Goal: Navigation & Orientation: Understand site structure

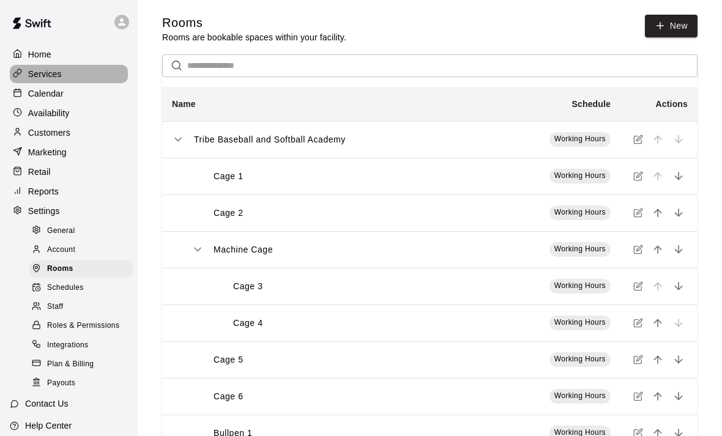
click at [42, 76] on p "Services" at bounding box center [45, 74] width 34 height 12
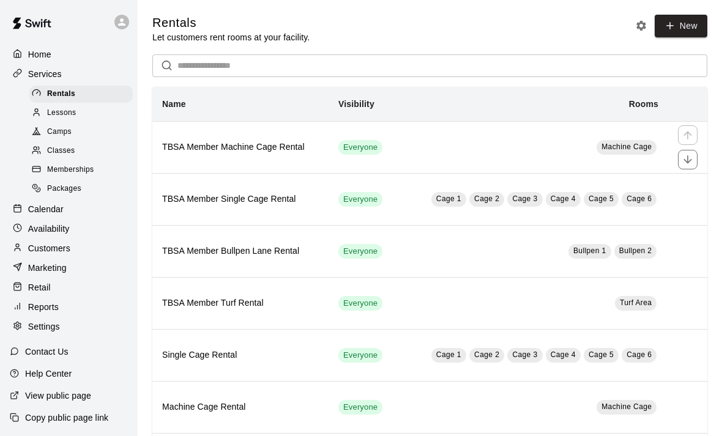
click at [367, 148] on span "Everyone" at bounding box center [360, 148] width 44 height 12
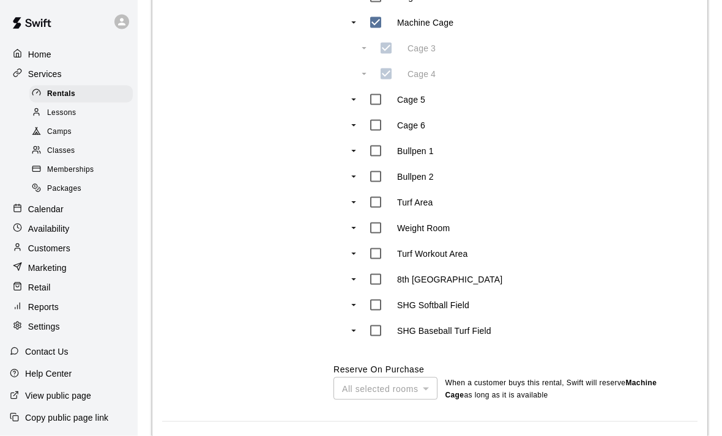
scroll to position [707, 0]
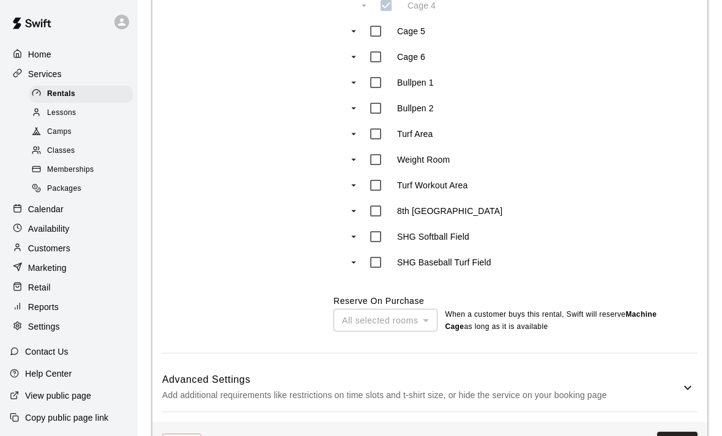
click at [687, 386] on icon at bounding box center [687, 388] width 7 height 4
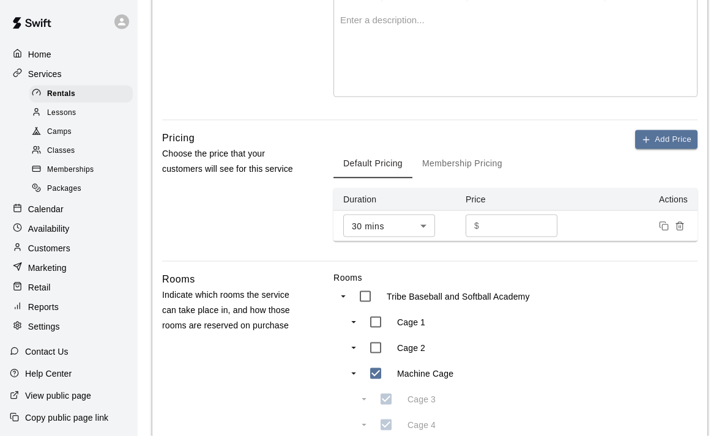
scroll to position [270, 0]
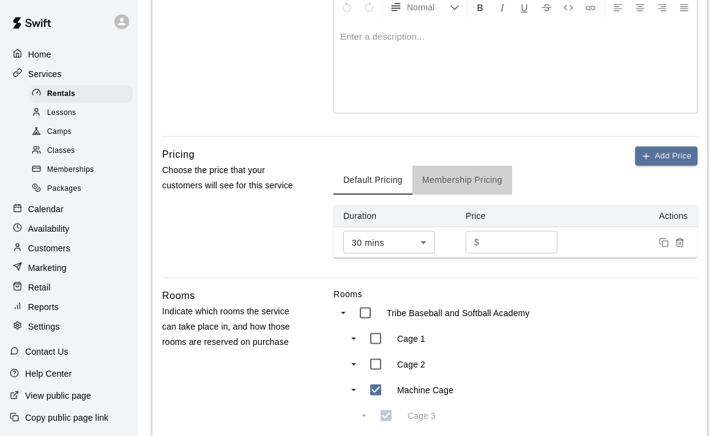
click at [496, 181] on button "Membership Pricing" at bounding box center [462, 180] width 100 height 29
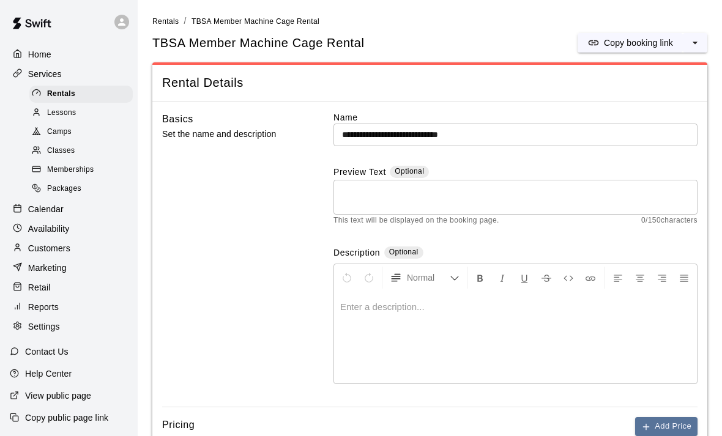
scroll to position [39, 0]
click at [50, 403] on div "View public page" at bounding box center [50, 396] width 101 height 22
click at [30, 68] on p "Services" at bounding box center [45, 74] width 34 height 12
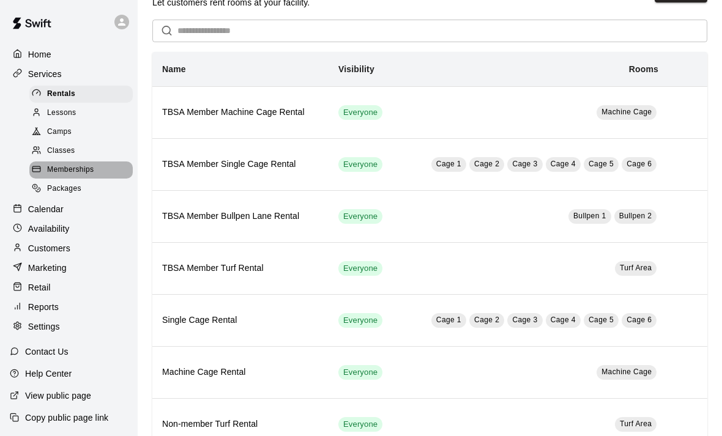
click at [58, 176] on span "Memberships" at bounding box center [70, 170] width 47 height 12
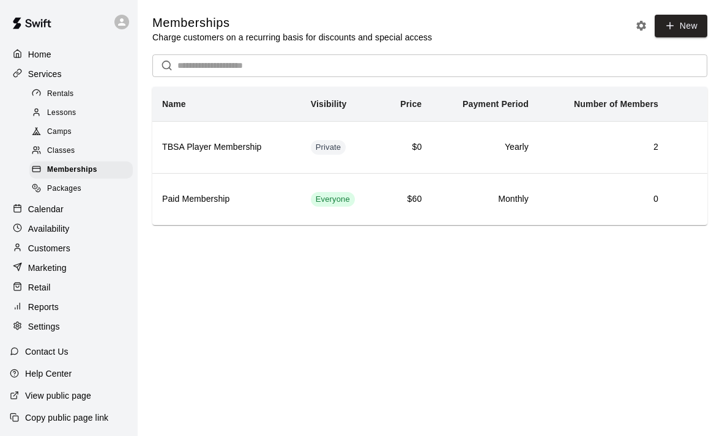
click at [37, 248] on p "Customers" at bounding box center [49, 248] width 42 height 12
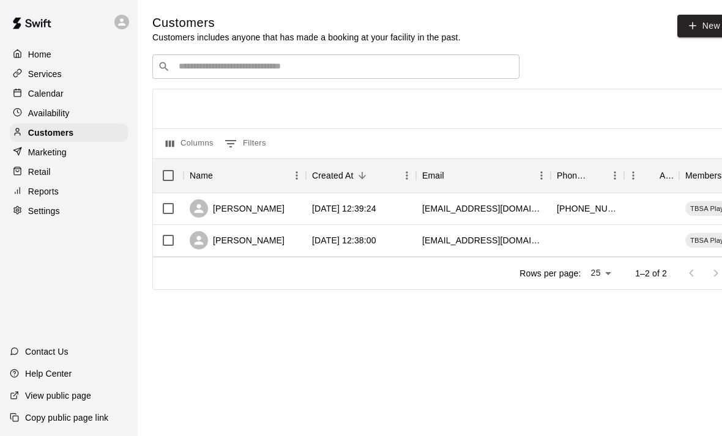
click at [40, 116] on p "Availability" at bounding box center [49, 113] width 42 height 12
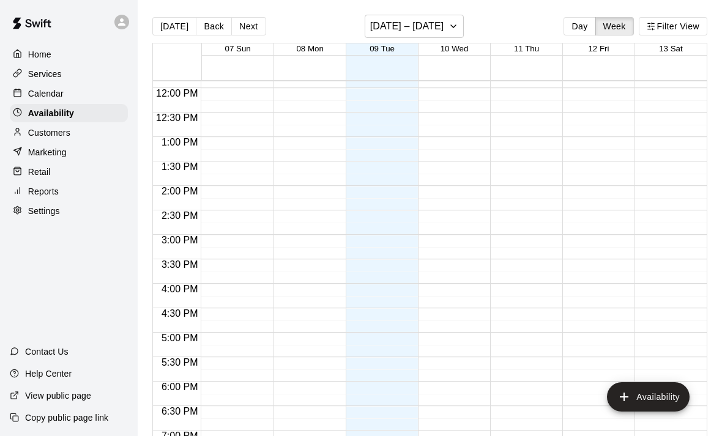
scroll to position [581, 0]
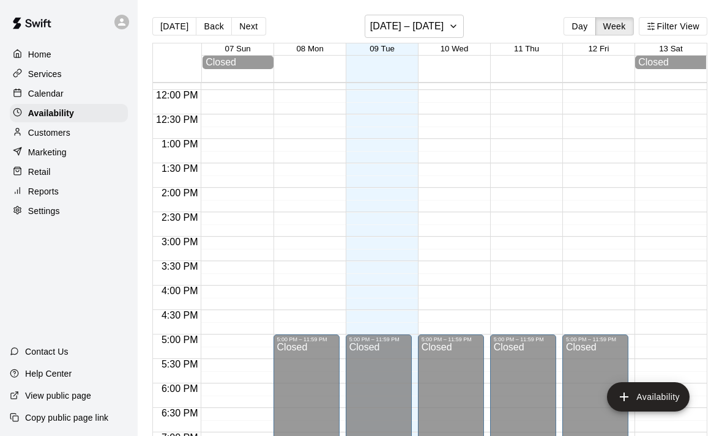
click at [37, 95] on p "Calendar" at bounding box center [45, 94] width 35 height 12
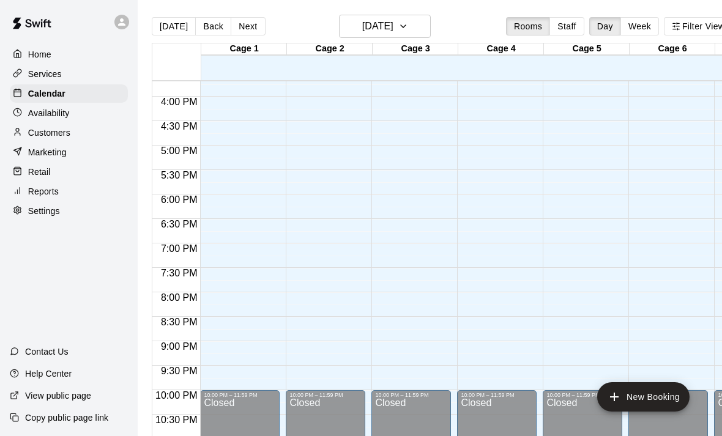
scroll to position [767, 0]
click at [36, 77] on p "Services" at bounding box center [45, 74] width 34 height 12
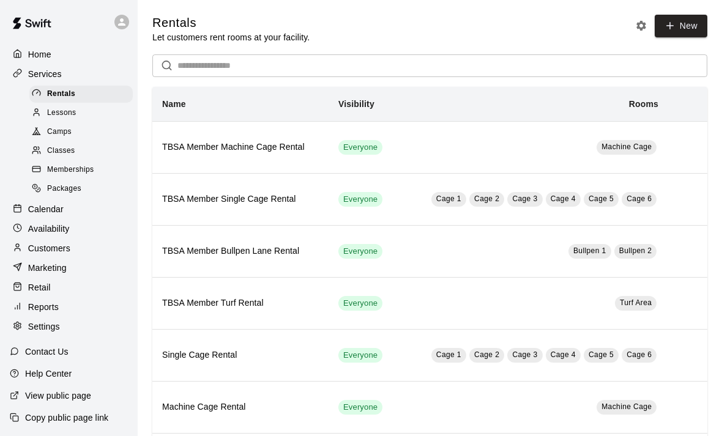
click at [37, 54] on p "Home" at bounding box center [39, 54] width 23 height 12
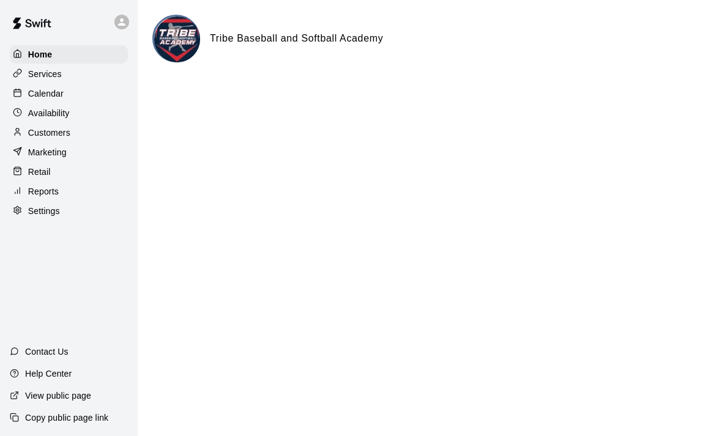
click at [37, 214] on p "Settings" at bounding box center [44, 211] width 32 height 12
select select "**"
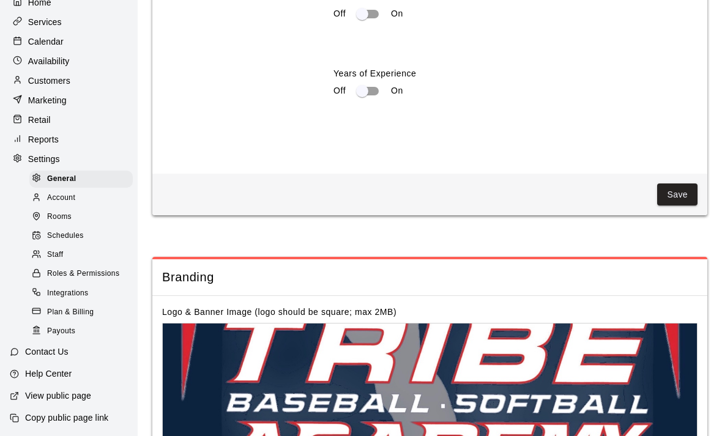
scroll to position [53, 0]
click at [57, 217] on span "Rooms" at bounding box center [59, 217] width 24 height 12
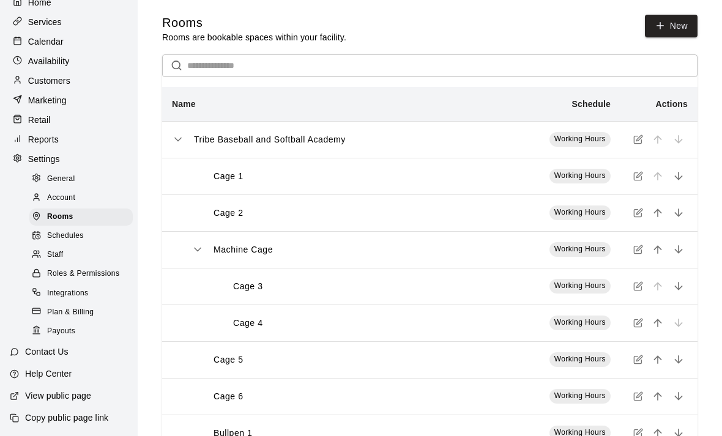
click at [638, 179] on icon "simple table" at bounding box center [638, 176] width 10 height 10
click at [52, 239] on span "Schedules" at bounding box center [65, 236] width 37 height 12
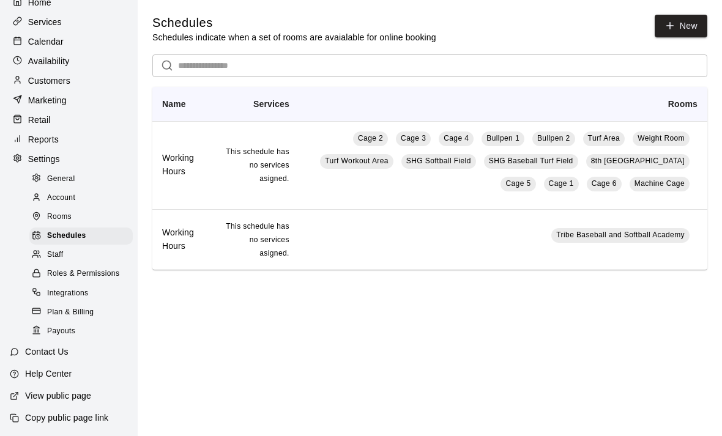
click at [65, 295] on span "Integrations" at bounding box center [68, 294] width 42 height 12
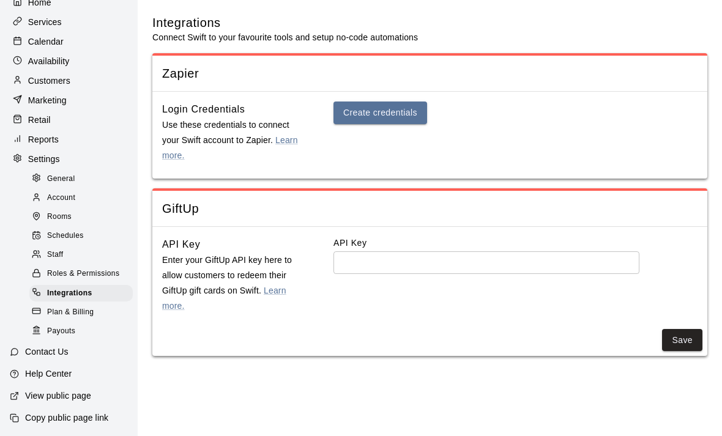
click at [54, 198] on span "Account" at bounding box center [61, 198] width 28 height 12
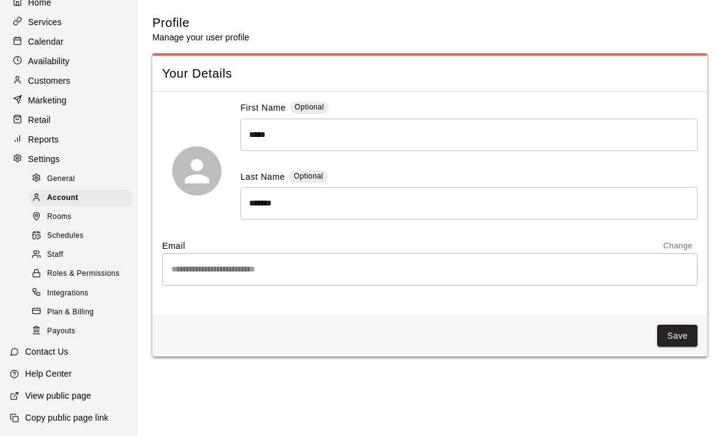
click at [54, 177] on span "General" at bounding box center [61, 179] width 28 height 12
select select "**"
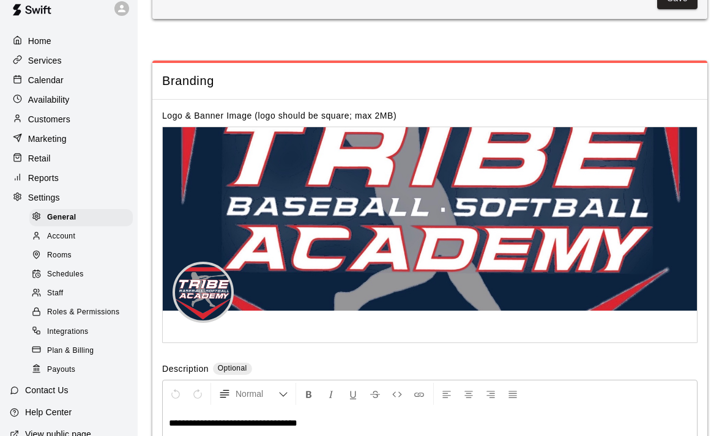
scroll to position [2654, 0]
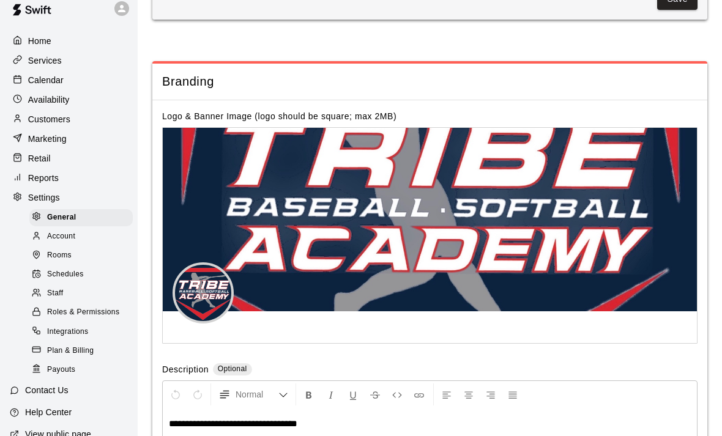
click at [44, 57] on p "Services" at bounding box center [45, 60] width 34 height 12
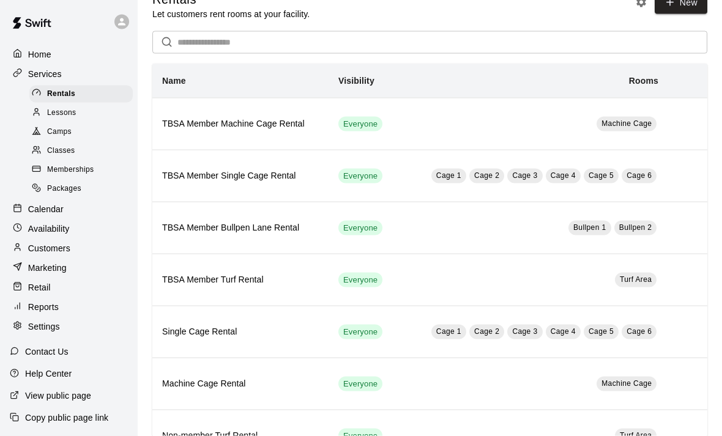
scroll to position [35, 0]
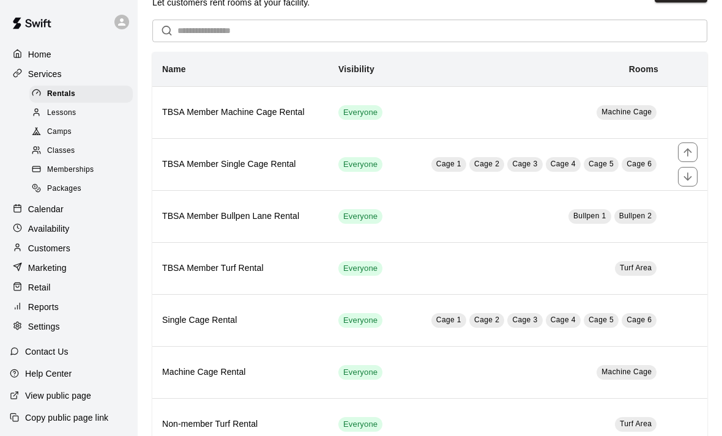
click at [197, 166] on h6 "TBSA Member Single Cage Rental" at bounding box center [240, 164] width 157 height 13
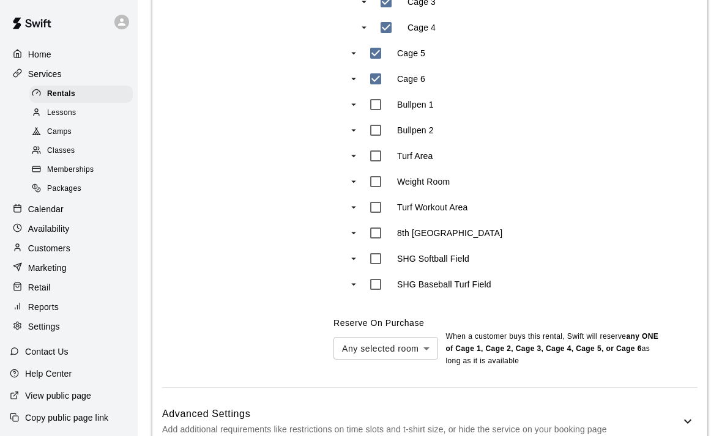
scroll to position [718, 0]
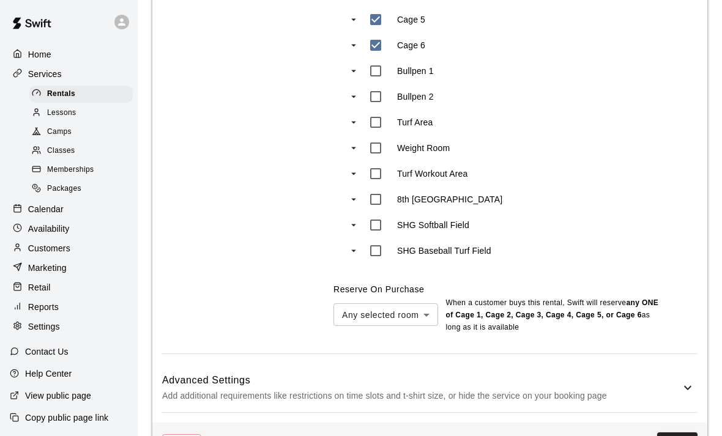
click at [690, 395] on div "Advanced Settings Add additional requirements like restrictions on time slots a…" at bounding box center [429, 388] width 535 height 48
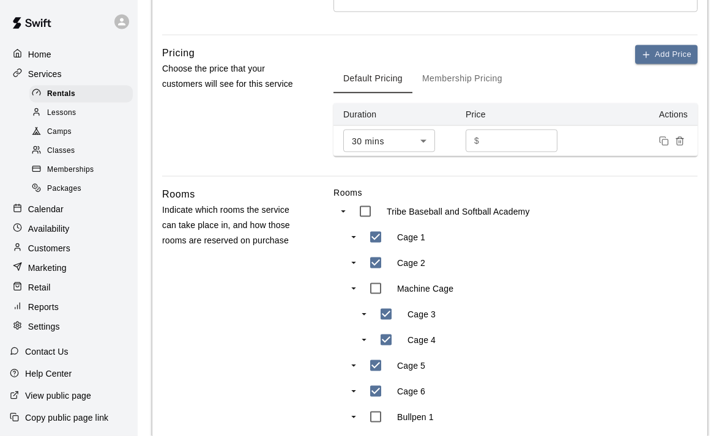
scroll to position [372, 0]
click at [51, 163] on div "Memberships" at bounding box center [80, 170] width 103 height 17
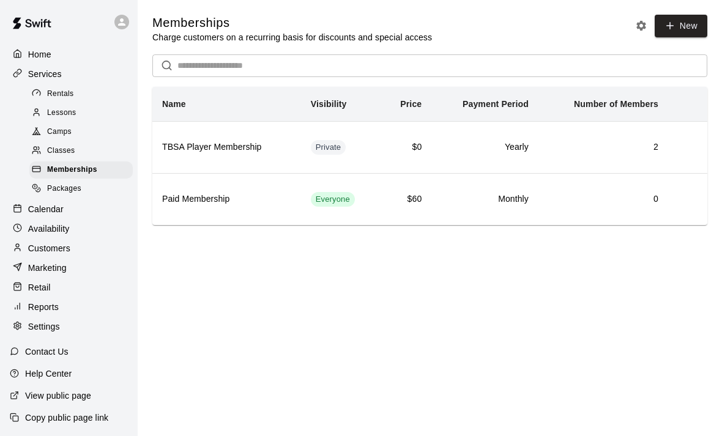
click at [58, 135] on span "Camps" at bounding box center [59, 132] width 24 height 12
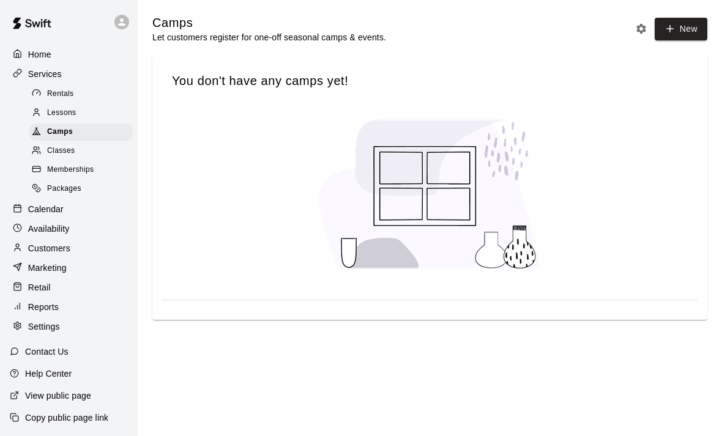
click at [62, 149] on span "Classes" at bounding box center [61, 151] width 28 height 12
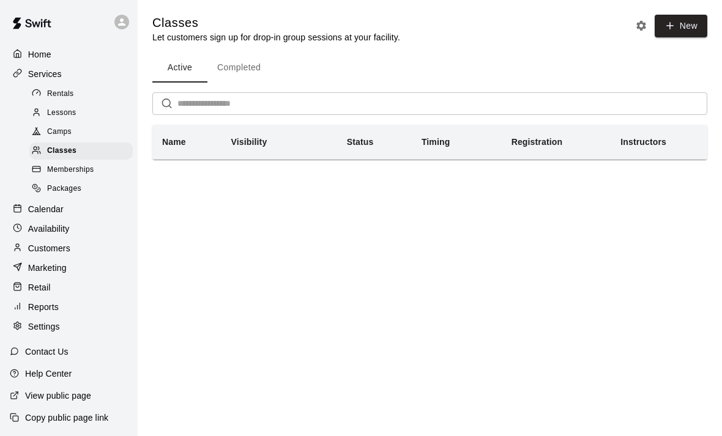
click at [50, 96] on span "Rentals" at bounding box center [60, 94] width 27 height 12
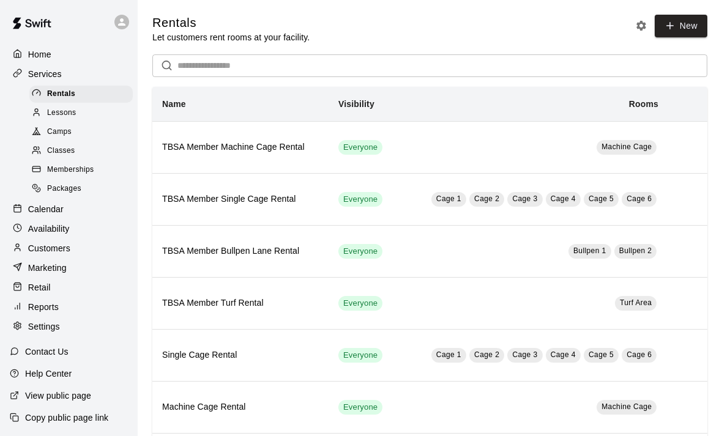
click at [39, 229] on p "Availability" at bounding box center [49, 229] width 42 height 12
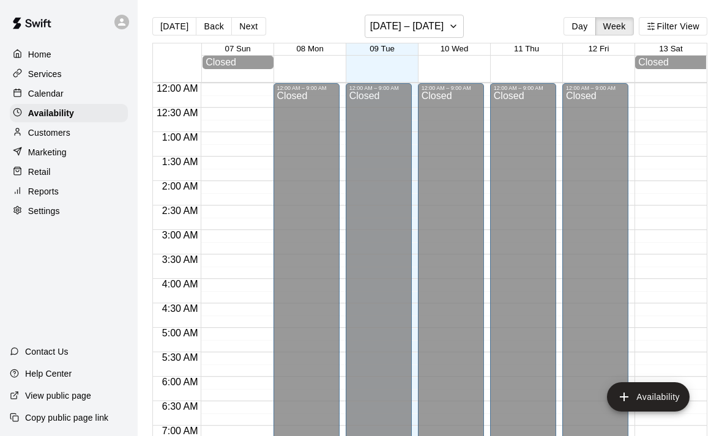
scroll to position [582, 0]
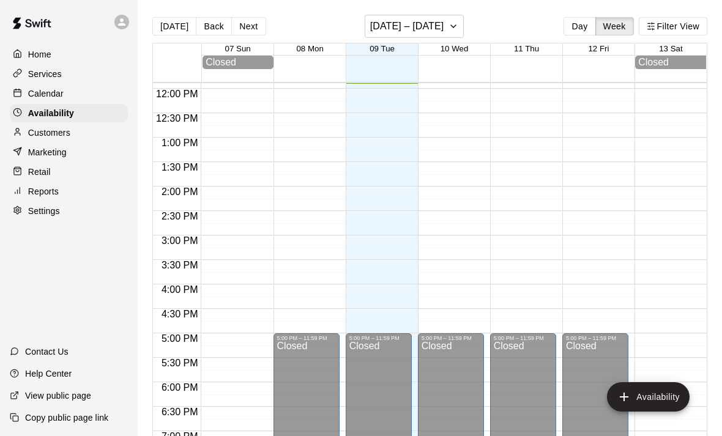
click at [39, 135] on p "Customers" at bounding box center [49, 133] width 42 height 12
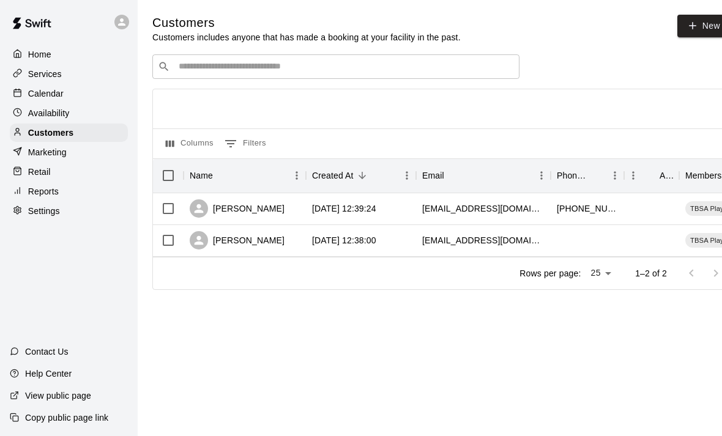
click at [37, 157] on p "Marketing" at bounding box center [47, 152] width 39 height 12
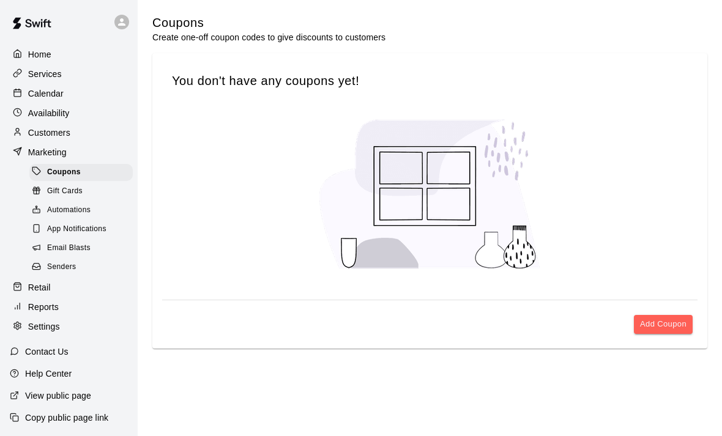
click at [35, 321] on p "Settings" at bounding box center [44, 327] width 32 height 12
select select "**"
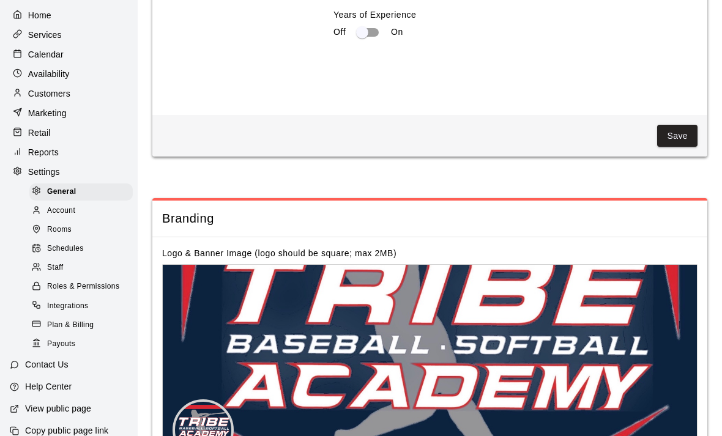
click at [56, 230] on span "Rooms" at bounding box center [59, 230] width 24 height 12
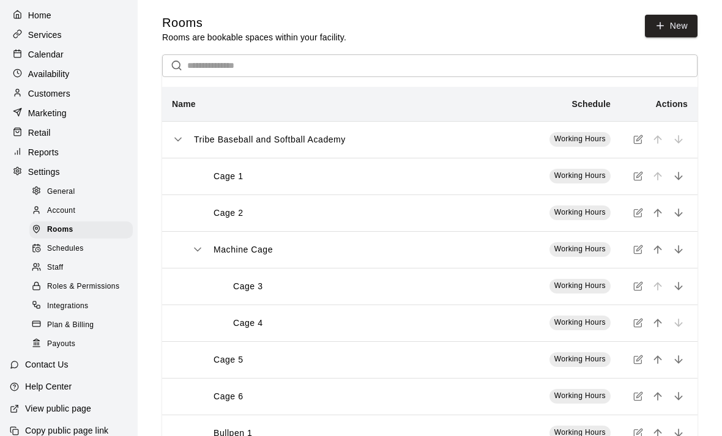
click at [680, 181] on icon "move item down" at bounding box center [679, 176] width 12 height 12
click at [677, 218] on icon "move item down" at bounding box center [679, 213] width 12 height 12
click at [657, 324] on icon "move item up" at bounding box center [658, 323] width 12 height 12
click at [656, 214] on icon "move item up" at bounding box center [658, 213] width 12 height 12
click at [225, 181] on p "Cage 1" at bounding box center [229, 176] width 30 height 13
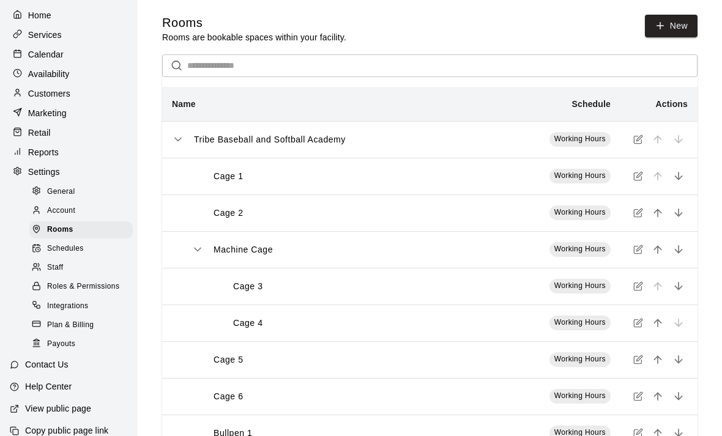
click at [222, 177] on p "Cage 1" at bounding box center [229, 176] width 30 height 13
click at [593, 180] on span "Working Hours" at bounding box center [579, 175] width 51 height 9
click at [635, 184] on button "simple table" at bounding box center [638, 176] width 16 height 16
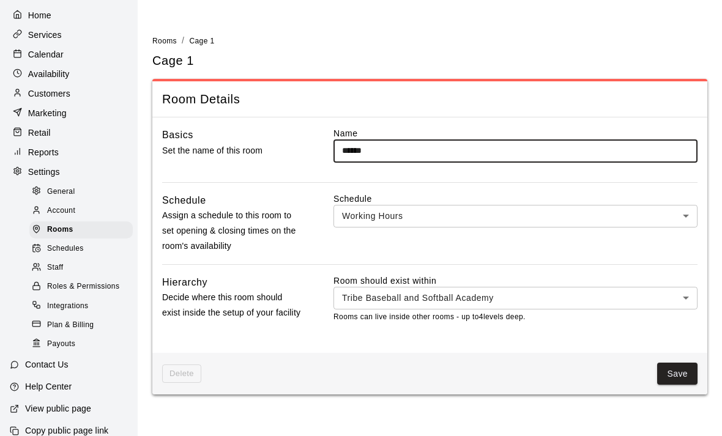
click at [672, 210] on body "Home Services Calendar Availability Customers Marketing Retail Reports Settings…" at bounding box center [361, 204] width 722 height 409
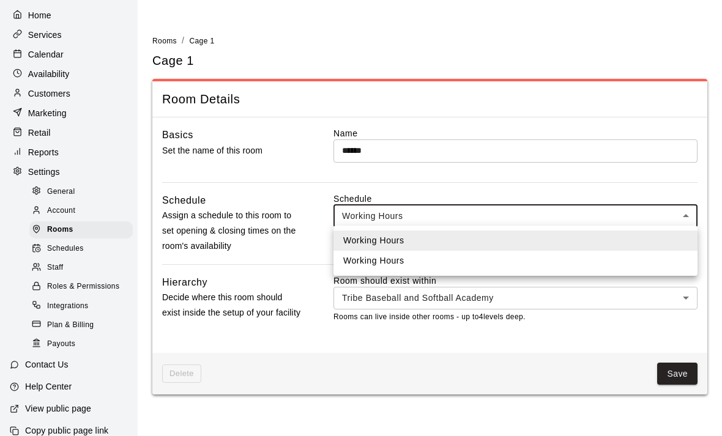
click at [678, 182] on div at bounding box center [361, 218] width 722 height 436
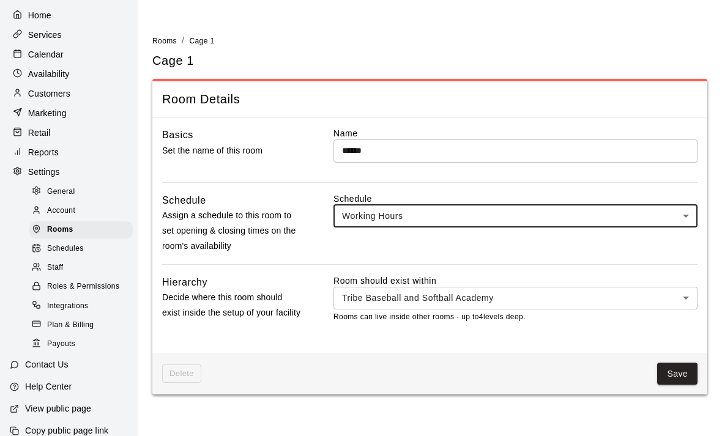
click at [59, 289] on span "Roles & Permissions" at bounding box center [83, 287] width 72 height 12
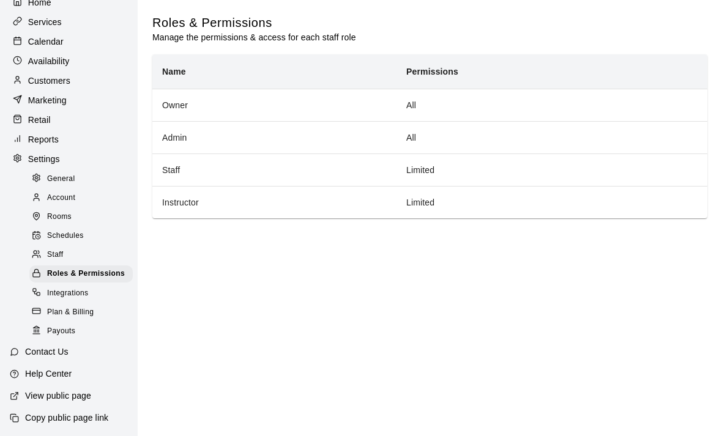
scroll to position [53, 0]
click at [47, 373] on p "Help Center" at bounding box center [48, 374] width 47 height 12
click at [58, 236] on span "Schedules" at bounding box center [65, 236] width 37 height 12
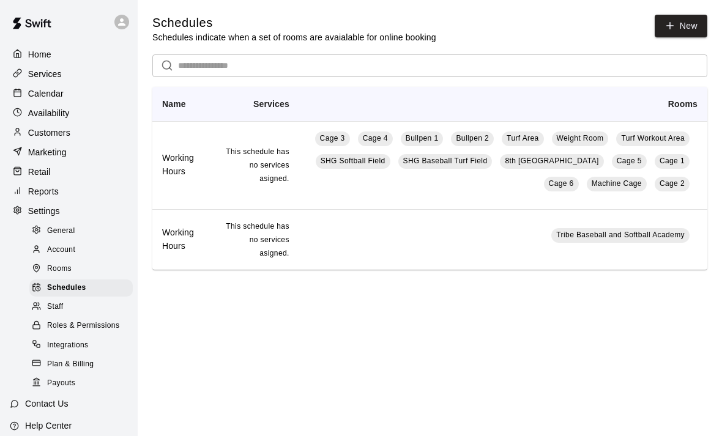
click at [48, 133] on p "Customers" at bounding box center [49, 133] width 42 height 12
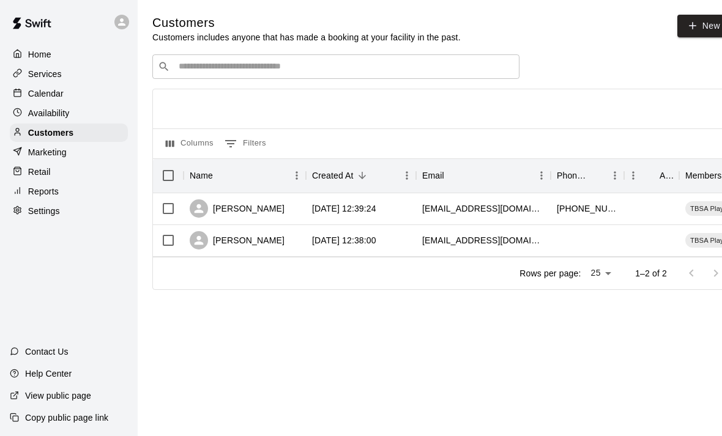
click at [45, 76] on p "Services" at bounding box center [45, 74] width 34 height 12
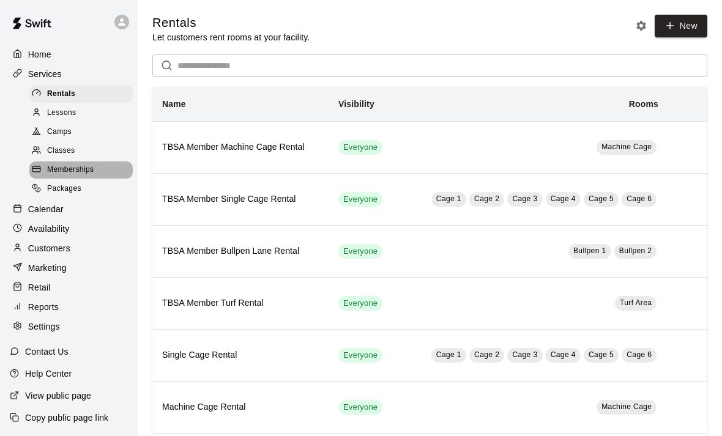
click at [76, 171] on span "Memberships" at bounding box center [70, 170] width 47 height 12
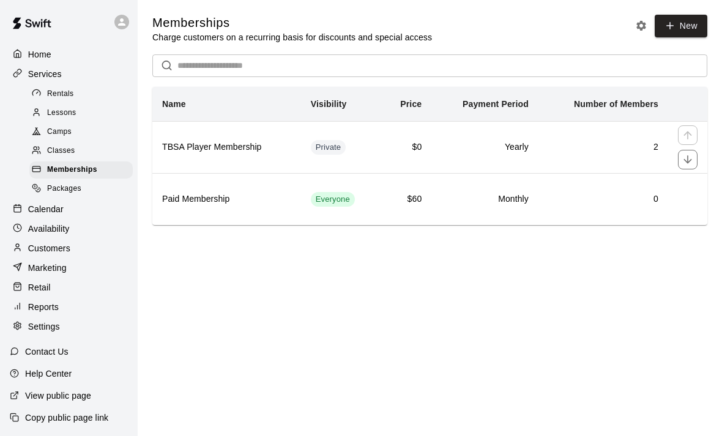
click at [192, 152] on h6 "TBSA Player Membership" at bounding box center [226, 147] width 129 height 13
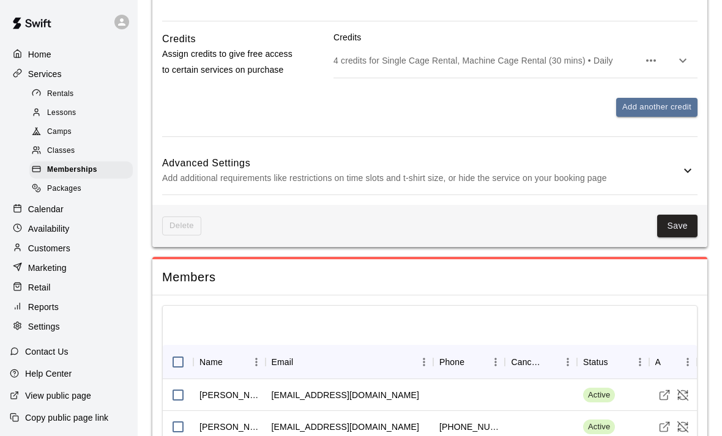
scroll to position [682, 0]
